Goal: Obtain resource: Obtain resource

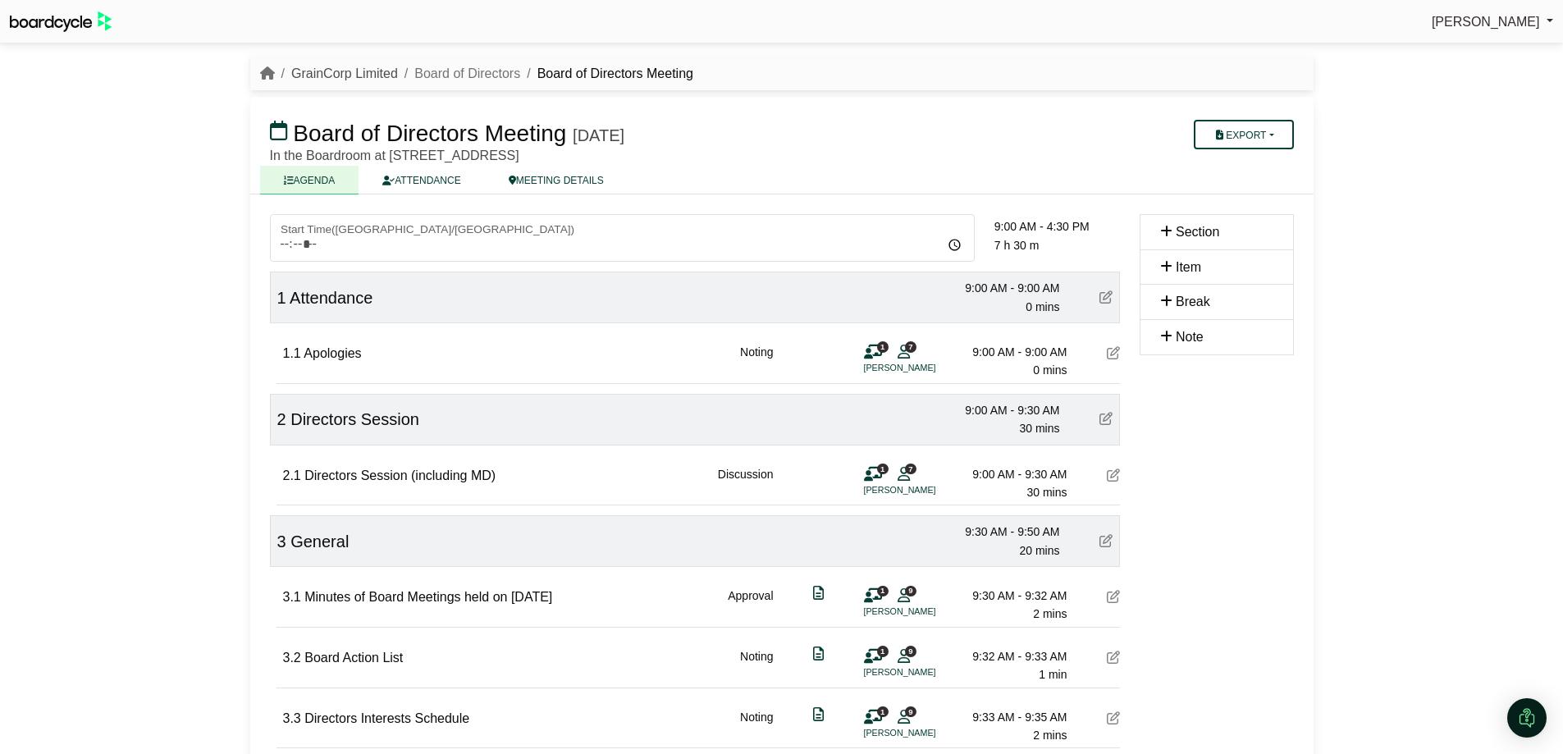
click at [379, 72] on link "GrainCorp Limited" at bounding box center [344, 73] width 107 height 14
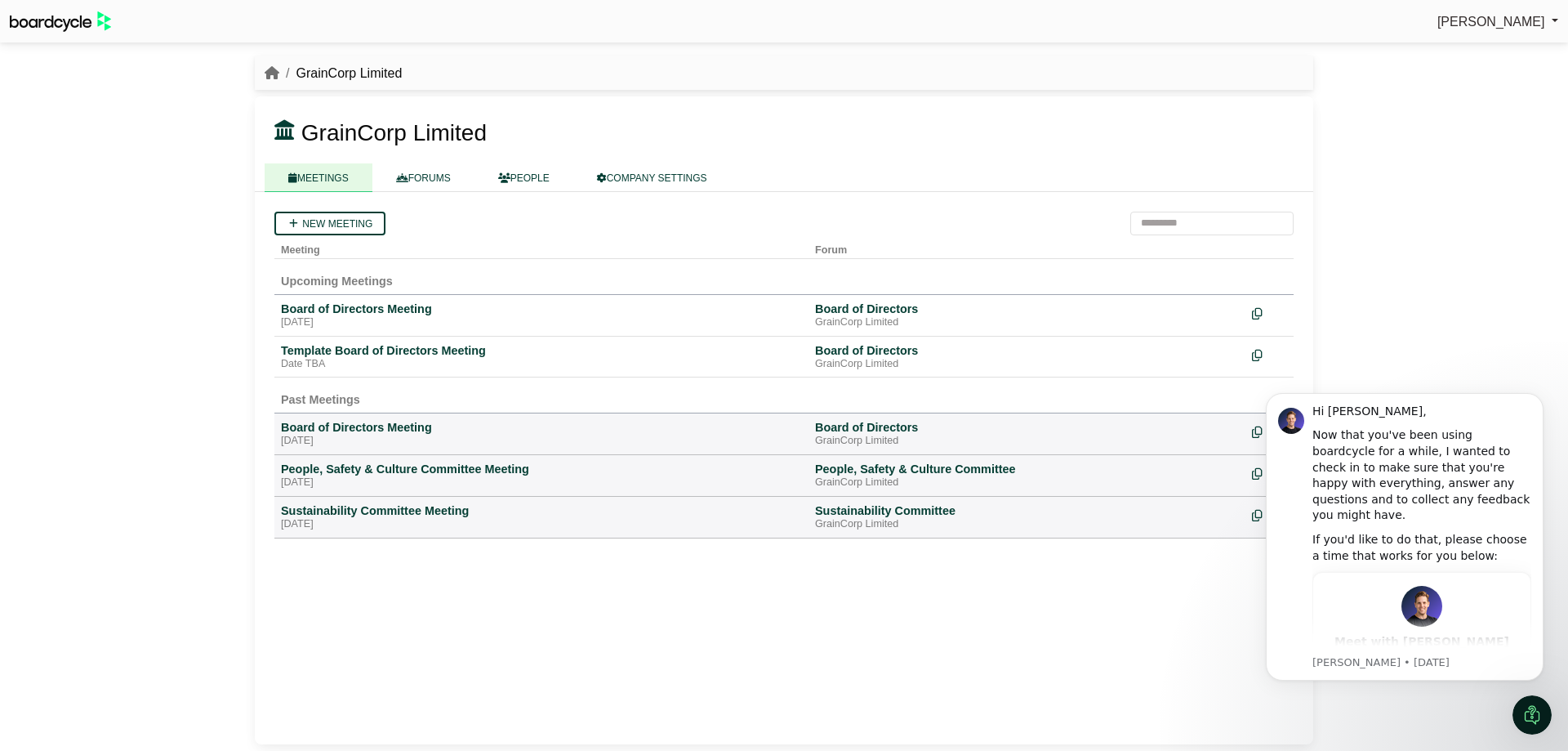
click at [1423, 236] on div "Annerly Squires Sign Out GrainCorp Limited GrainCorp Limited" at bounding box center [784, 376] width 1568 height 751
click at [1533, 402] on button "Dismiss notification" at bounding box center [1538, 397] width 21 height 21
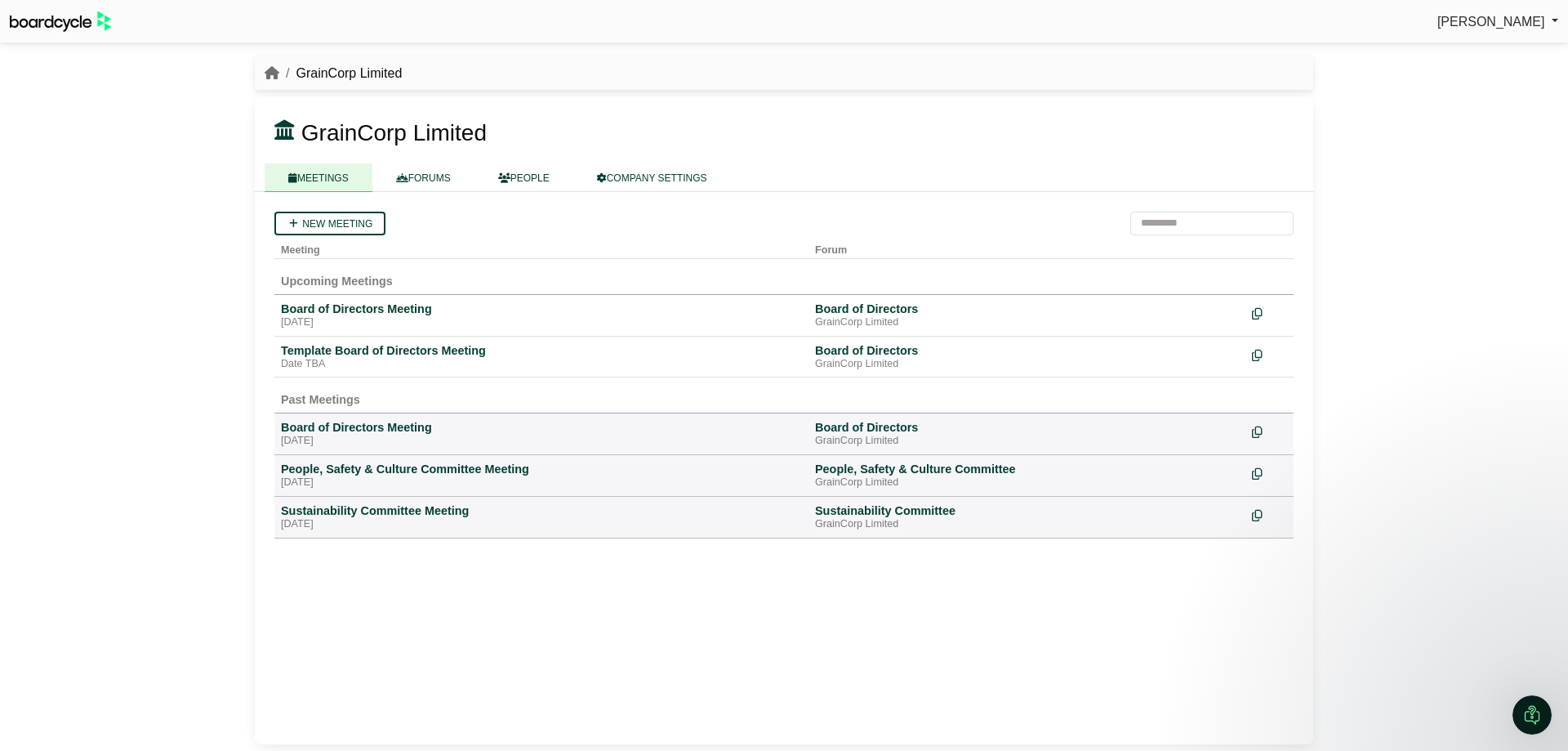
click at [371, 656] on div "New meeting Meeting Forum Upcoming Meetings Board of Directors Meeting Wednesda…" at bounding box center [784, 468] width 1058 height 553
click at [370, 424] on div "Board of Directors Meeting" at bounding box center [541, 427] width 521 height 15
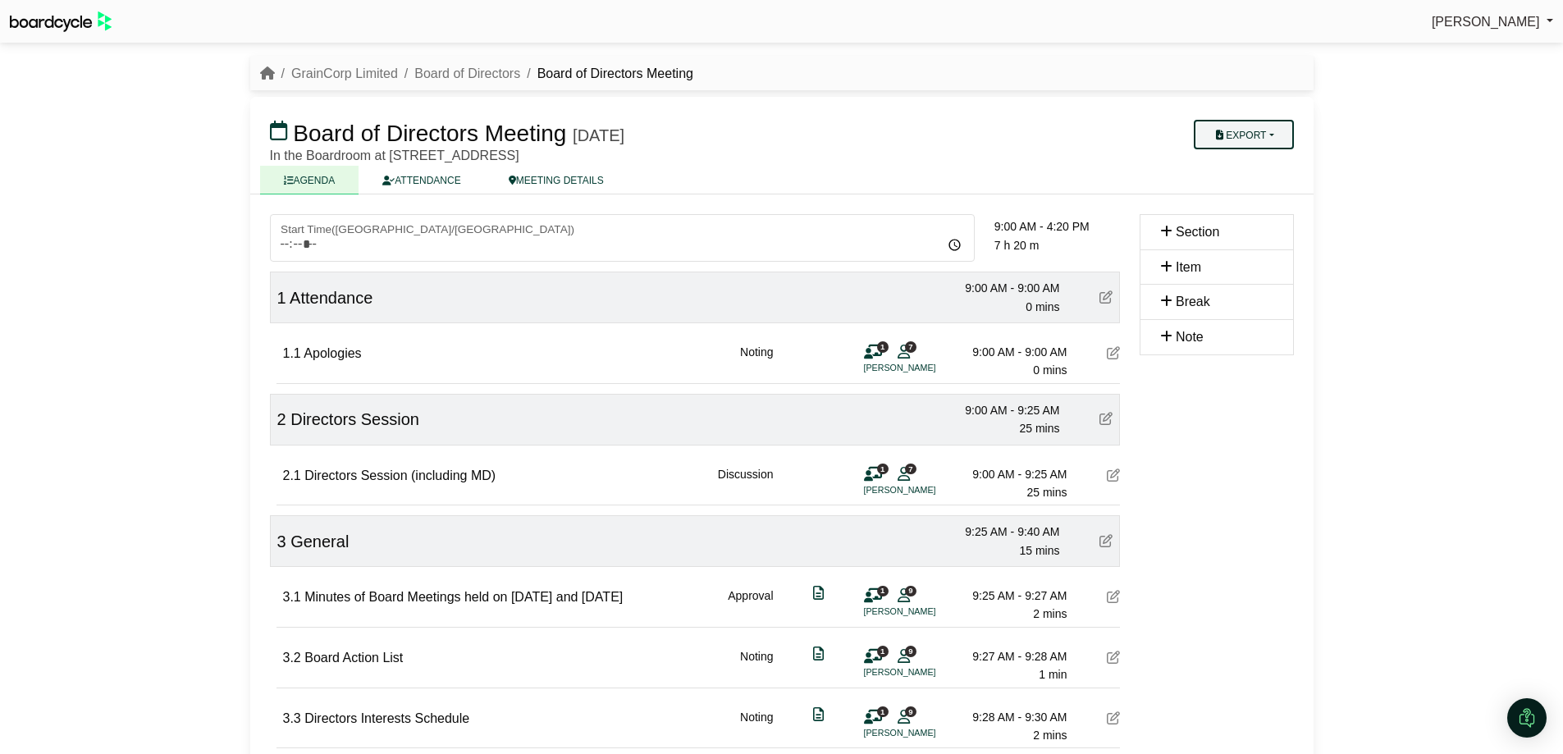
click at [1246, 136] on button "Export" at bounding box center [1243, 135] width 99 height 30
click at [1256, 188] on link "Run Sheet" at bounding box center [1260, 188] width 143 height 25
click at [1251, 137] on button "Export" at bounding box center [1243, 135] width 99 height 30
click at [1284, 190] on link "Run Sheet" at bounding box center [1260, 188] width 143 height 25
click at [1265, 138] on button "Export" at bounding box center [1243, 135] width 99 height 30
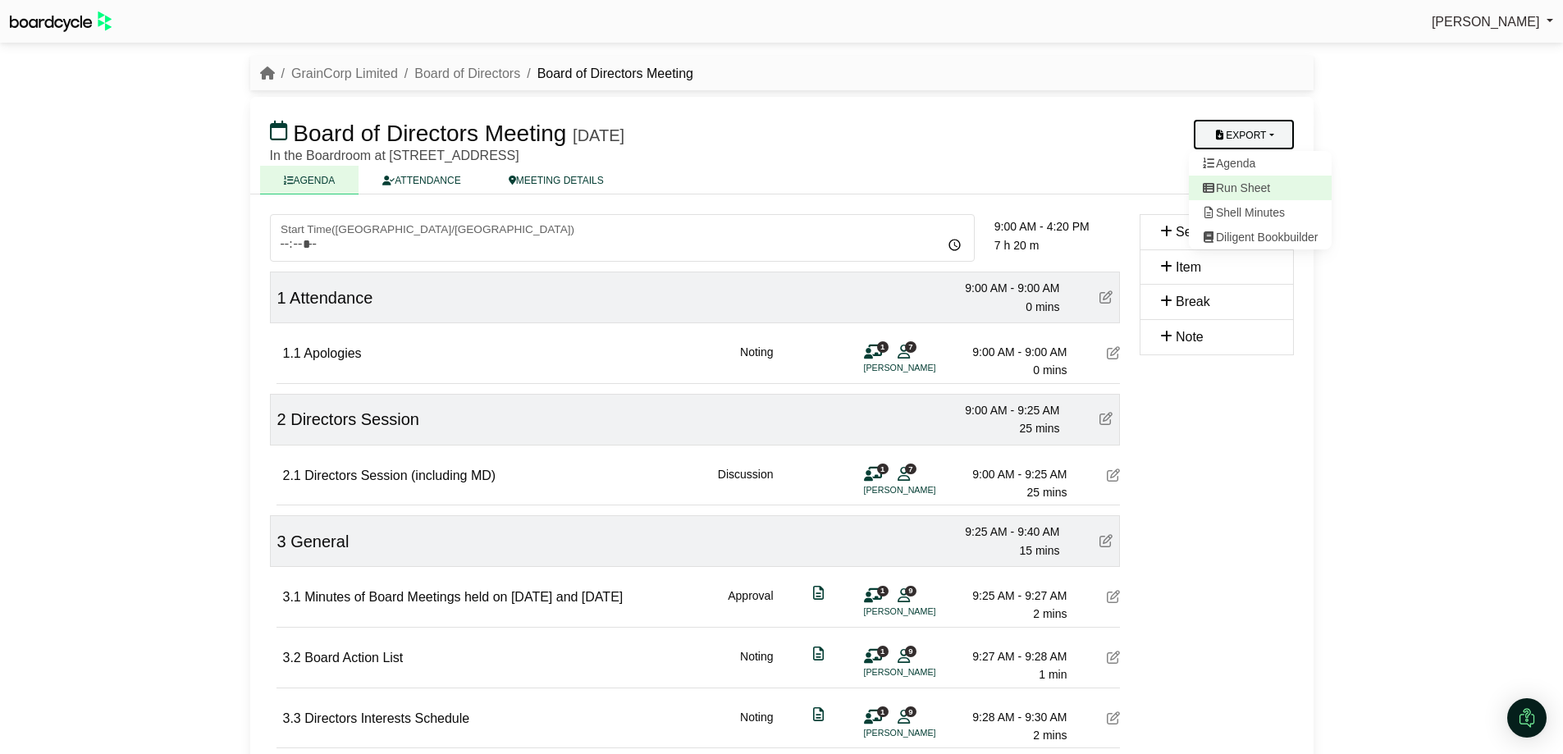
click at [1268, 185] on link "Run Sheet" at bounding box center [1260, 188] width 143 height 25
click at [1474, 286] on div "Annerly Squires Sign Out GrainCorp Limited Board of Directors Board of Director…" at bounding box center [781, 377] width 1563 height 754
